Goal: Transaction & Acquisition: Download file/media

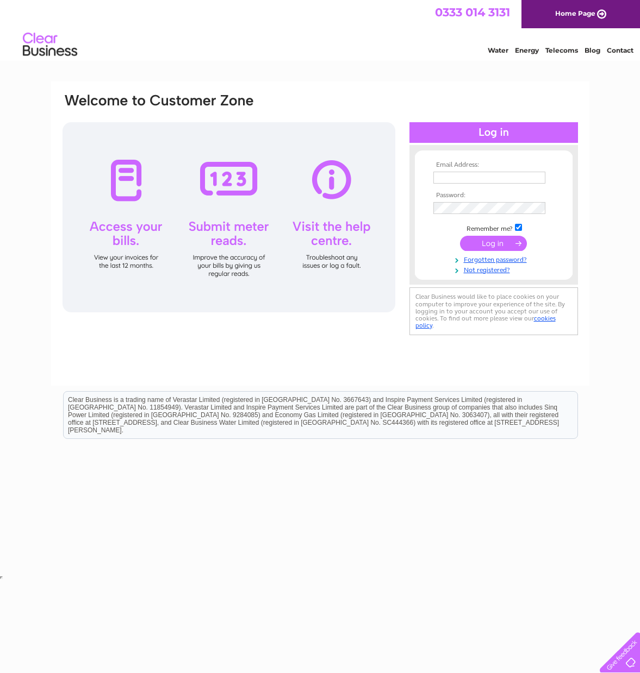
type input "contact@edinburgh-holiday.co.uk"
drag, startPoint x: 489, startPoint y: 245, endPoint x: 504, endPoint y: 244, distance: 14.7
click at [489, 245] on input "submit" at bounding box center [493, 243] width 67 height 15
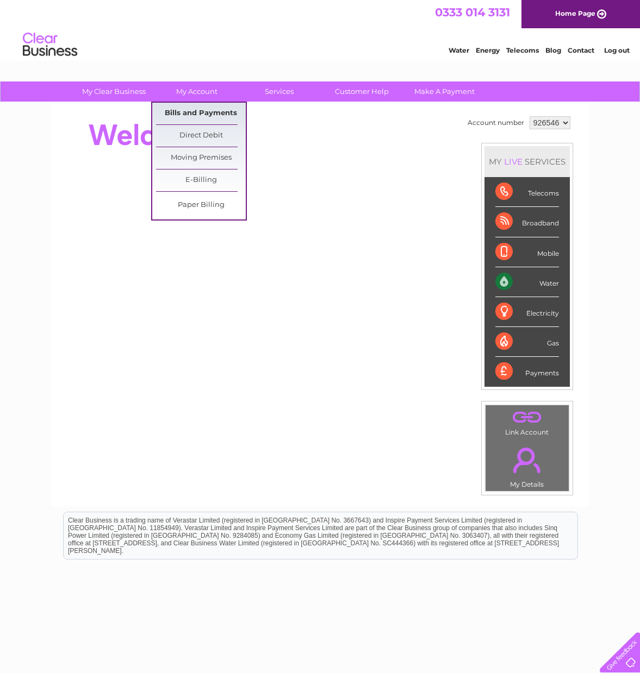
click at [203, 114] on link "Bills and Payments" at bounding box center [201, 114] width 90 height 22
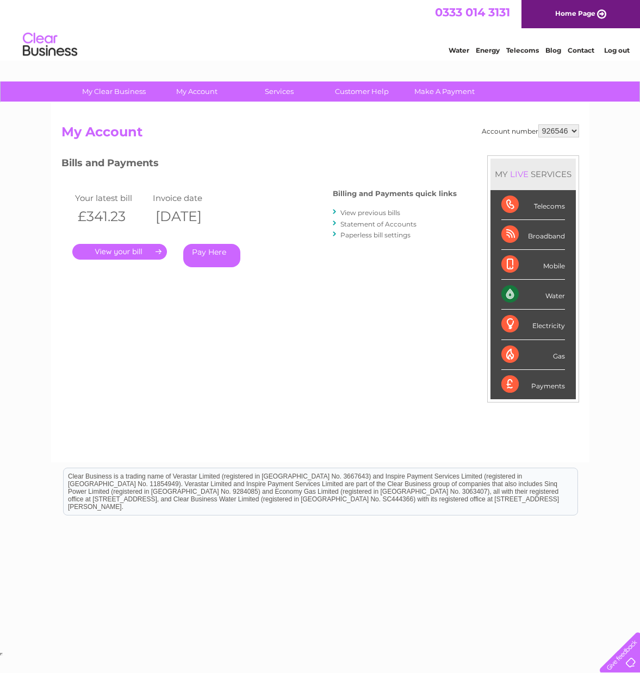
click at [158, 252] on link "." at bounding box center [119, 252] width 95 height 16
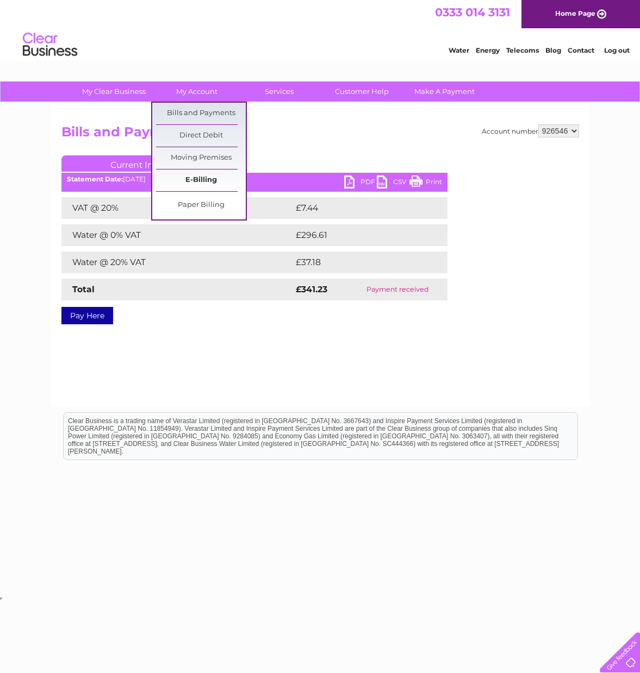
click at [199, 180] on link "E-Billing" at bounding box center [201, 181] width 90 height 22
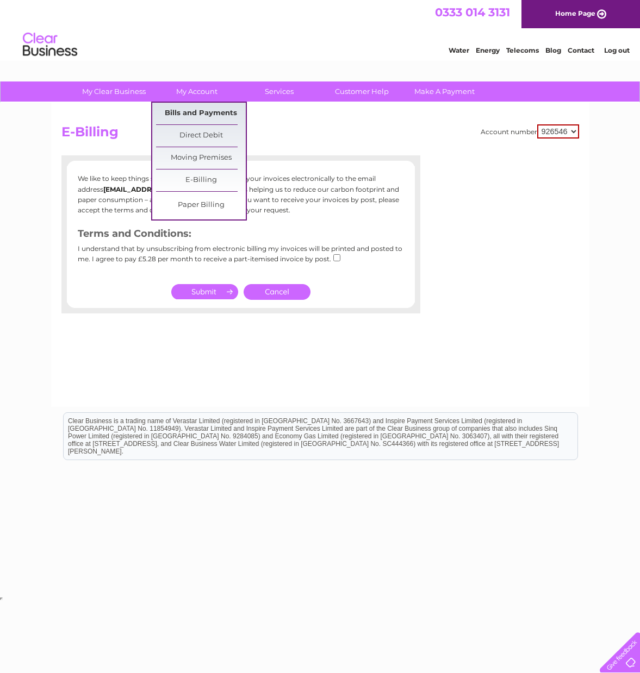
click at [189, 114] on link "Bills and Payments" at bounding box center [201, 114] width 90 height 22
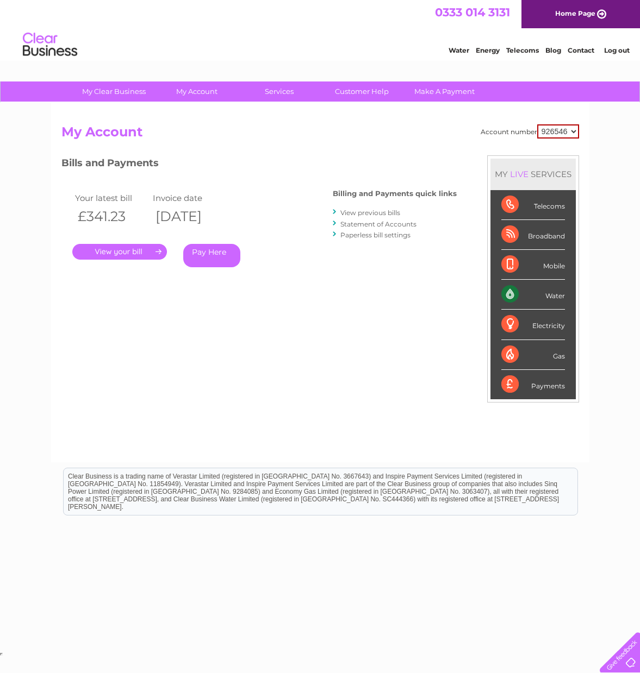
click at [363, 217] on li "View previous bills" at bounding box center [395, 212] width 124 height 11
click at [363, 214] on link "View previous bills" at bounding box center [370, 213] width 60 height 8
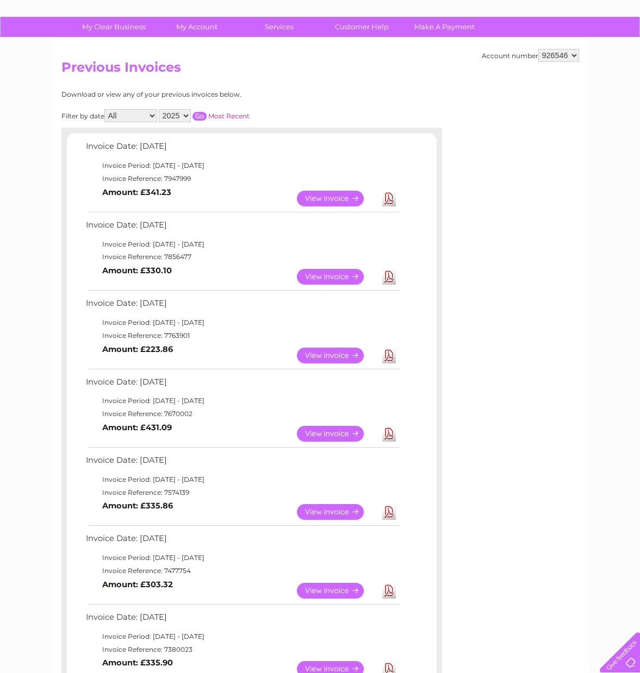
scroll to position [73, 0]
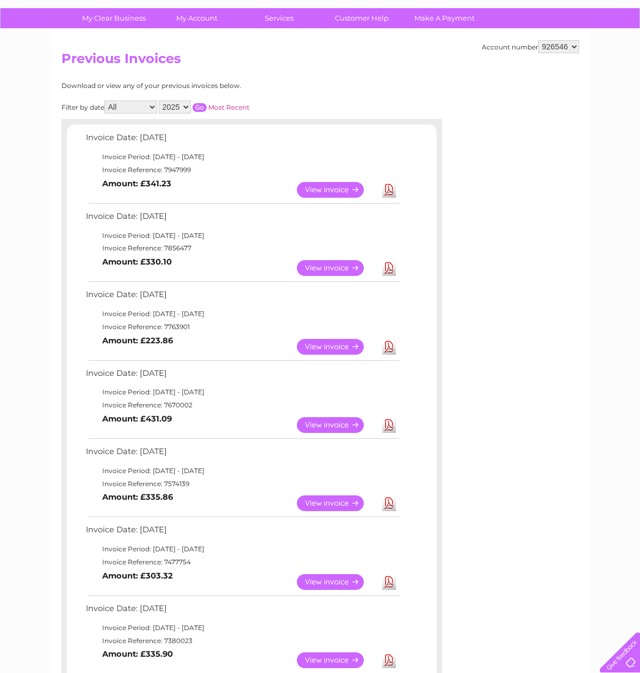
click at [390, 270] on link "Download" at bounding box center [389, 268] width 14 height 16
click at [388, 348] on link "Download" at bounding box center [389, 347] width 14 height 16
click at [388, 423] on link "Download" at bounding box center [389, 425] width 14 height 16
